Goal: Navigation & Orientation: Find specific page/section

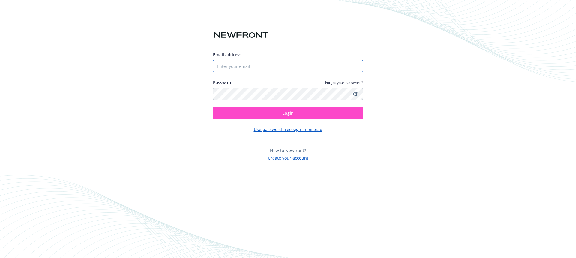
type input "[PERSON_NAME][EMAIL_ADDRESS][PERSON_NAME][DOMAIN_NAME]"
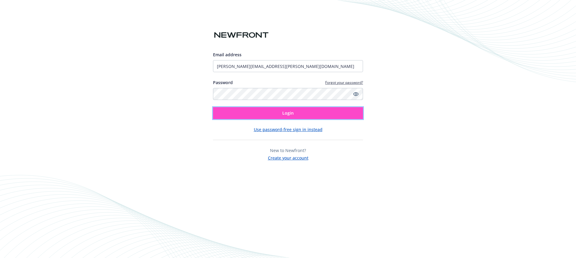
click at [291, 111] on span "Login" at bounding box center [287, 113] width 11 height 6
